Goal: Navigation & Orientation: Understand site structure

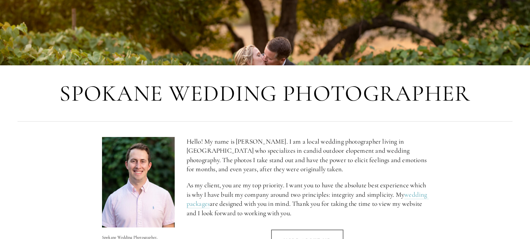
scroll to position [215, 0]
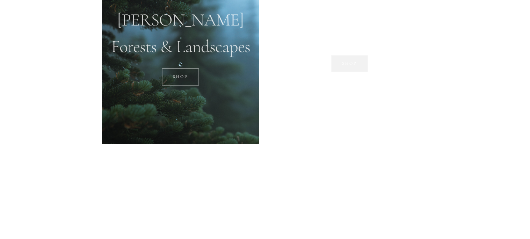
scroll to position [568, 0]
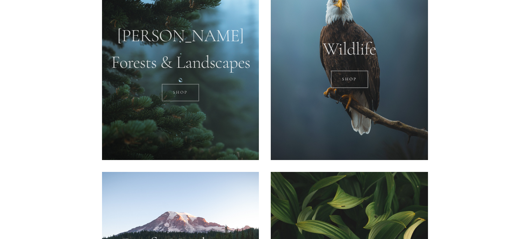
click at [189, 98] on link "SHOP" at bounding box center [180, 92] width 37 height 17
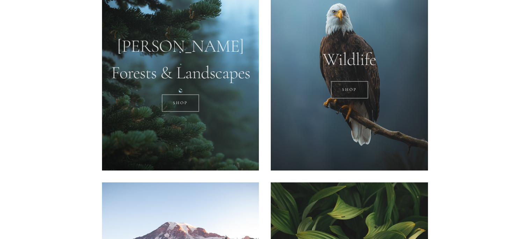
scroll to position [557, 0]
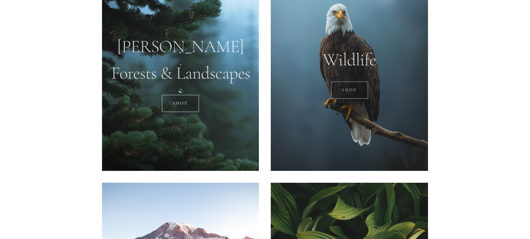
click at [339, 91] on link "SHOP" at bounding box center [349, 89] width 37 height 17
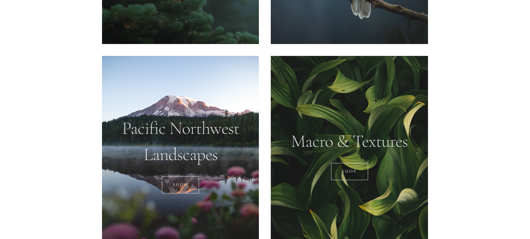
scroll to position [825, 0]
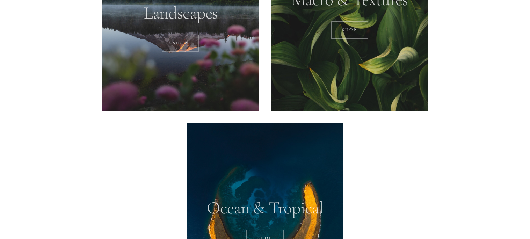
click at [171, 41] on link "SHOP" at bounding box center [180, 43] width 37 height 17
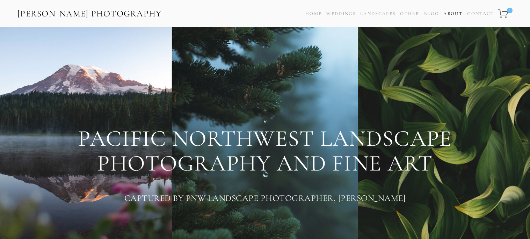
click at [454, 13] on link "About" at bounding box center [453, 14] width 19 height 10
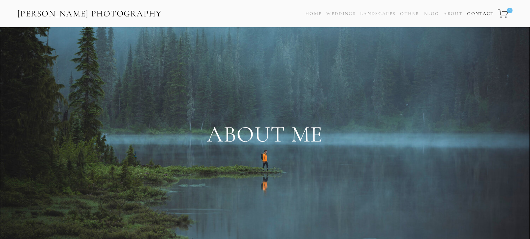
click at [490, 14] on link "Contact" at bounding box center [480, 14] width 27 height 10
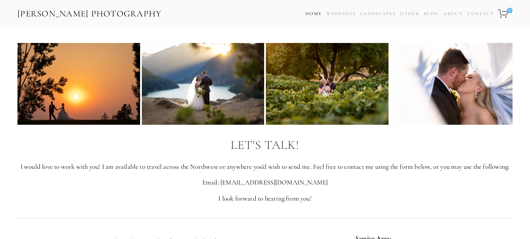
click at [317, 12] on link "Home" at bounding box center [314, 14] width 16 height 10
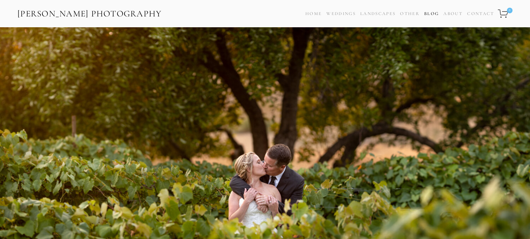
click at [434, 15] on link "Blog" at bounding box center [431, 14] width 15 height 10
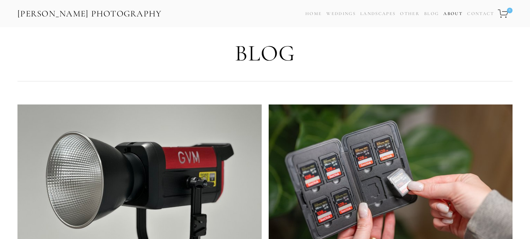
click at [448, 13] on link "About" at bounding box center [453, 14] width 19 height 10
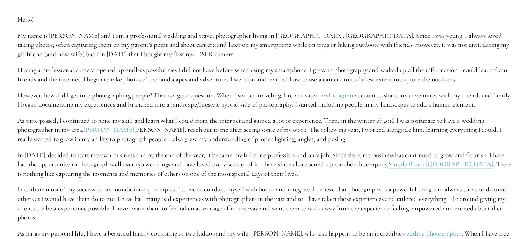
scroll to position [255, 0]
